Goal: Task Accomplishment & Management: Complete application form

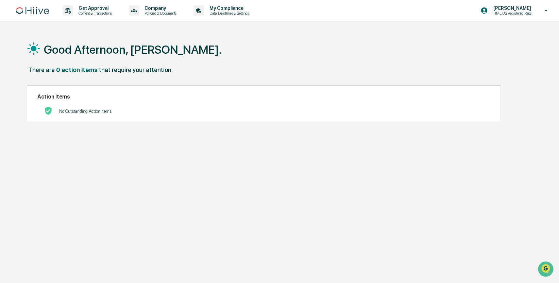
click at [264, 41] on div "Good Afternoon, [PERSON_NAME]." at bounding box center [278, 49] width 503 height 34
click at [84, 14] on p "Content & Transactions" at bounding box center [94, 13] width 42 height 5
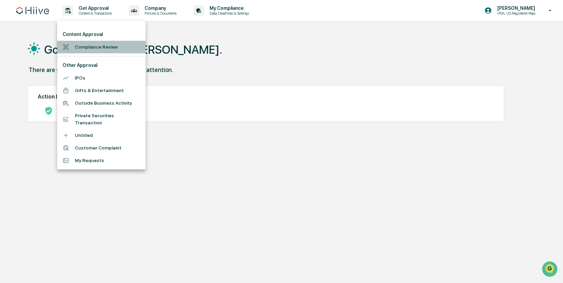
click at [99, 48] on li "Compliance Review" at bounding box center [101, 47] width 88 height 13
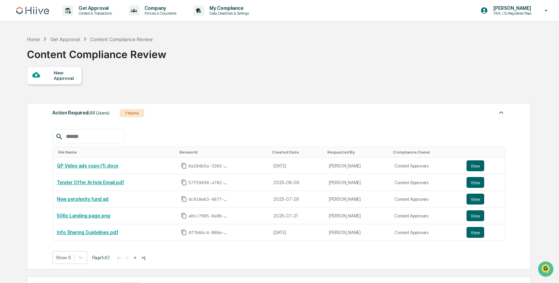
click at [54, 82] on div "New Approval" at bounding box center [54, 75] width 55 height 18
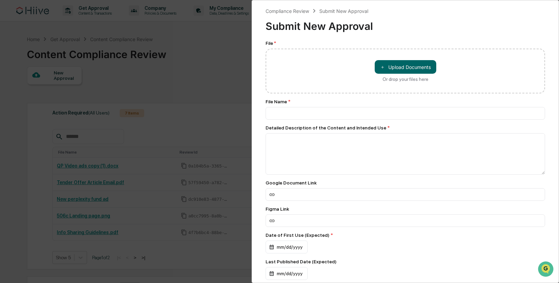
click at [323, 80] on div "＋ Upload Documents Or drop your files here" at bounding box center [406, 71] width 280 height 45
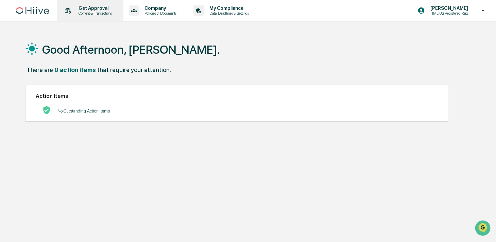
click at [100, 13] on p "Content & Transactions" at bounding box center [94, 13] width 42 height 5
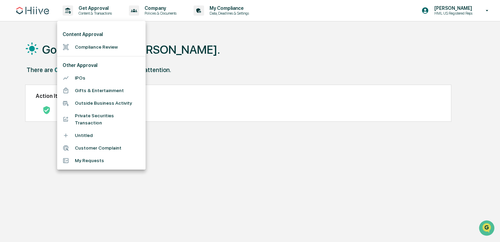
click at [83, 47] on li "Compliance Review" at bounding box center [101, 47] width 88 height 13
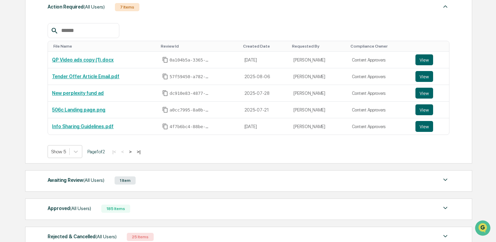
scroll to position [20, 0]
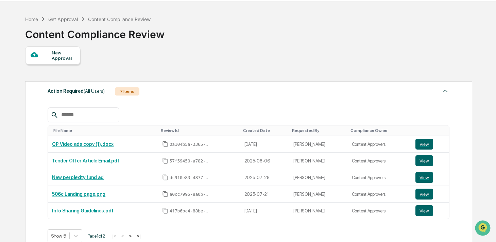
click at [57, 54] on div "New Approval" at bounding box center [63, 55] width 23 height 11
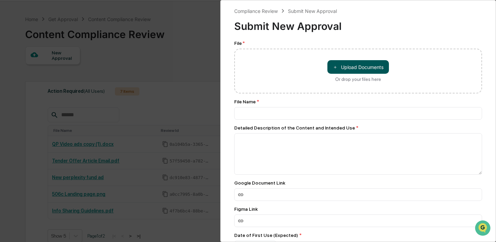
click at [353, 70] on button "＋ Upload Documents" at bounding box center [358, 67] width 62 height 14
click at [135, 49] on div "Compliance Review Submit New Approval Submit New Approval File * ＋ Upload Docum…" at bounding box center [248, 121] width 496 height 242
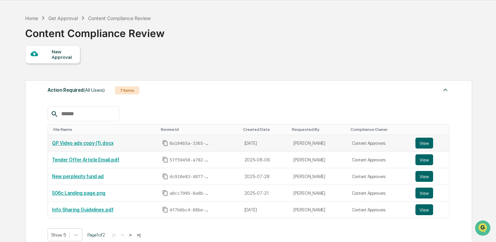
scroll to position [21, 0]
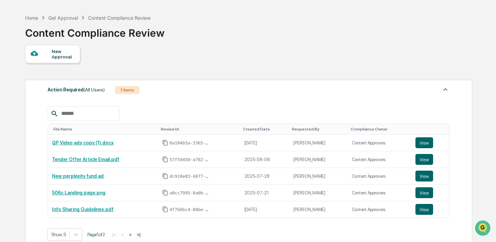
click at [48, 60] on div "New Approval" at bounding box center [52, 54] width 55 height 18
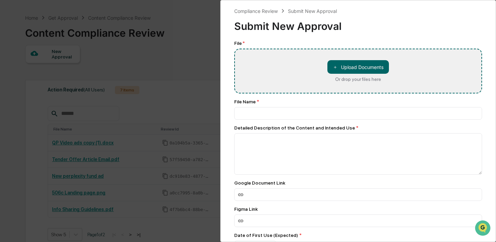
type input "**********"
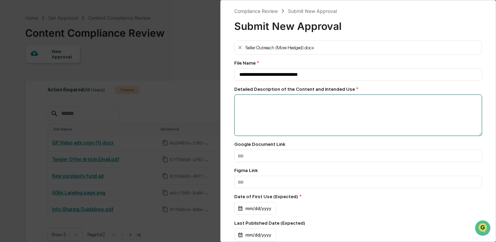
click at [297, 117] on textarea at bounding box center [358, 115] width 248 height 41
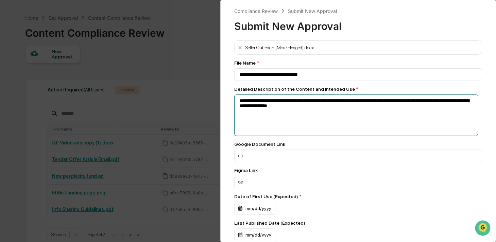
type textarea "**********"
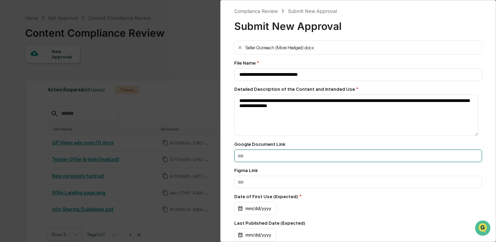
click at [339, 159] on input at bounding box center [358, 156] width 248 height 13
paste input "**********"
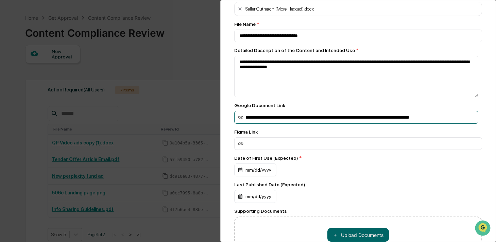
scroll to position [66, 0]
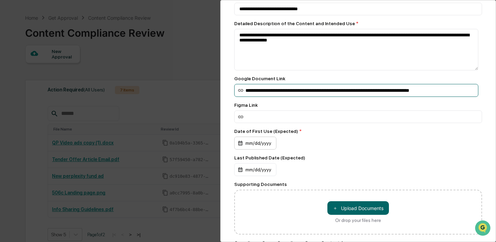
type input "**********"
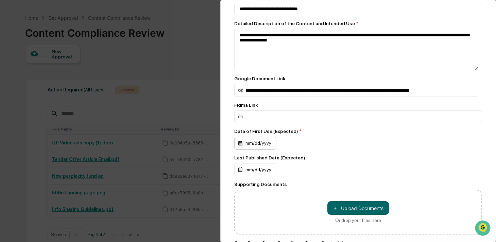
click at [243, 146] on div "mm/dd/yyyy" at bounding box center [255, 143] width 42 height 13
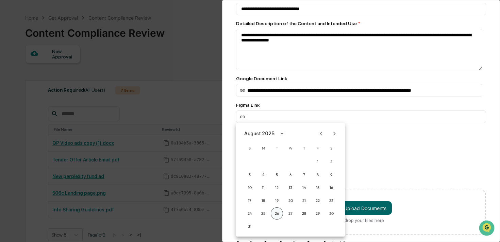
click at [277, 215] on button "26" at bounding box center [277, 213] width 12 height 12
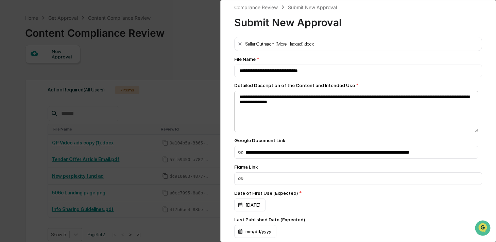
scroll to position [5, 0]
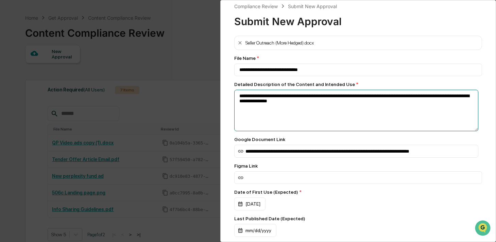
click at [358, 100] on textarea "**********" at bounding box center [356, 110] width 244 height 41
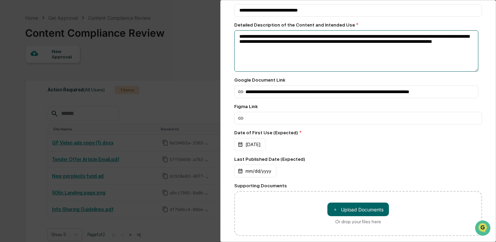
scroll to position [107, 0]
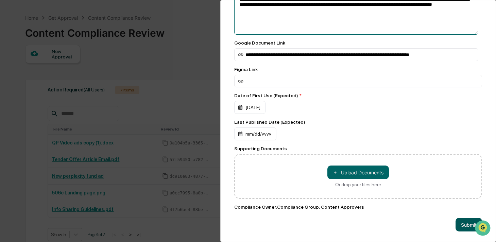
type textarea "**********"
click at [461, 222] on button "Submit" at bounding box center [469, 225] width 27 height 14
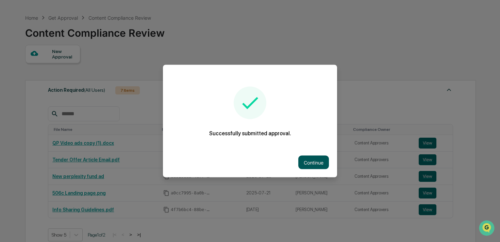
click at [319, 162] on button "Continue" at bounding box center [313, 163] width 31 height 14
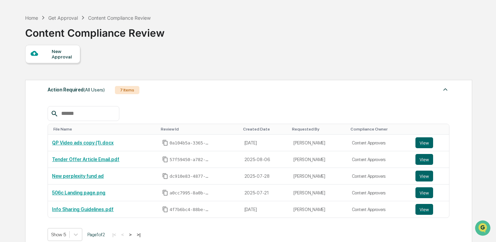
click at [259, 130] on div "Created Date" at bounding box center [265, 129] width 44 height 5
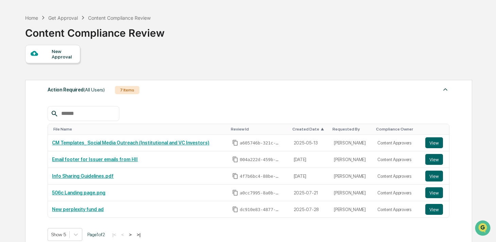
click at [304, 130] on div "Created Date ▲" at bounding box center [309, 129] width 35 height 5
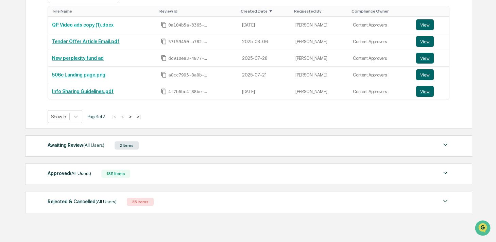
scroll to position [159, 0]
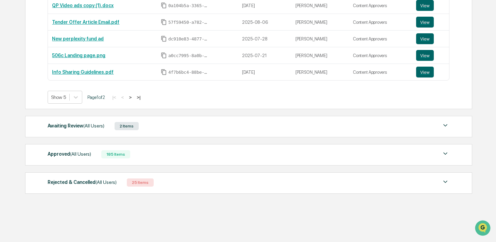
click at [101, 133] on div "Awaiting Review (All Users) 2 Items File Name Review Id Created Date Requested …" at bounding box center [248, 126] width 447 height 21
click at [98, 126] on span "(All Users)" at bounding box center [93, 125] width 21 height 5
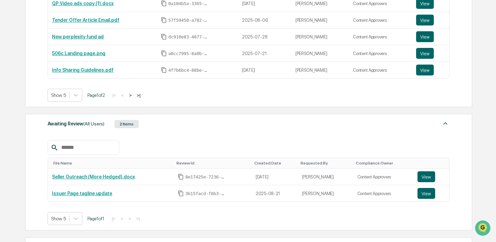
scroll to position [162, 0]
